Goal: Task Accomplishment & Management: Manage account settings

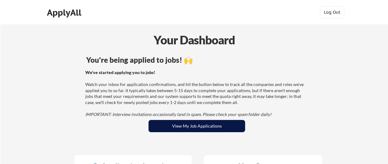
click at [185, 125] on button "View My Job Applications" at bounding box center [196, 126] width 97 height 12
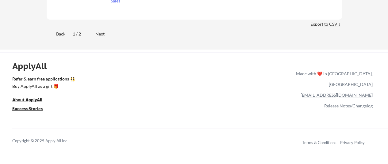
scroll to position [2500, 0]
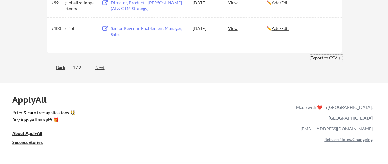
click at [332, 58] on div "Export to CSV ↓" at bounding box center [326, 58] width 32 height 6
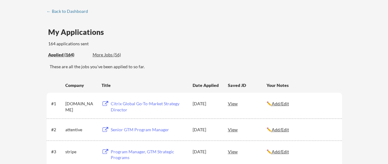
scroll to position [0, 0]
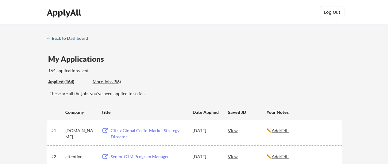
click at [63, 39] on div "← Back to Dashboard" at bounding box center [70, 38] width 46 height 4
